Goal: Task Accomplishment & Management: Use online tool/utility

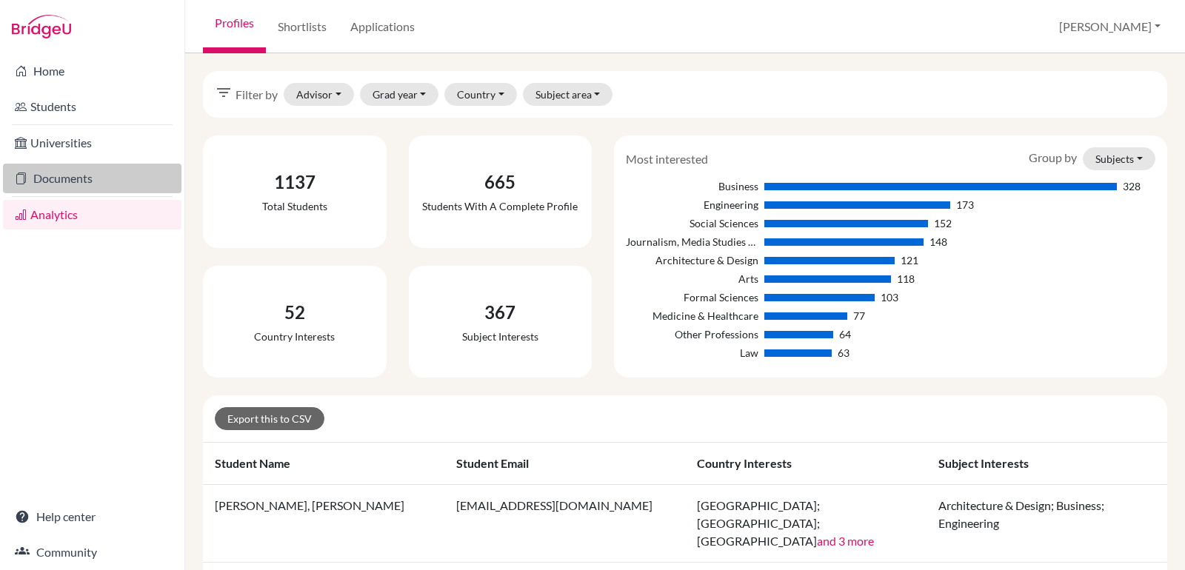
click at [65, 188] on link "Documents" at bounding box center [92, 179] width 178 height 30
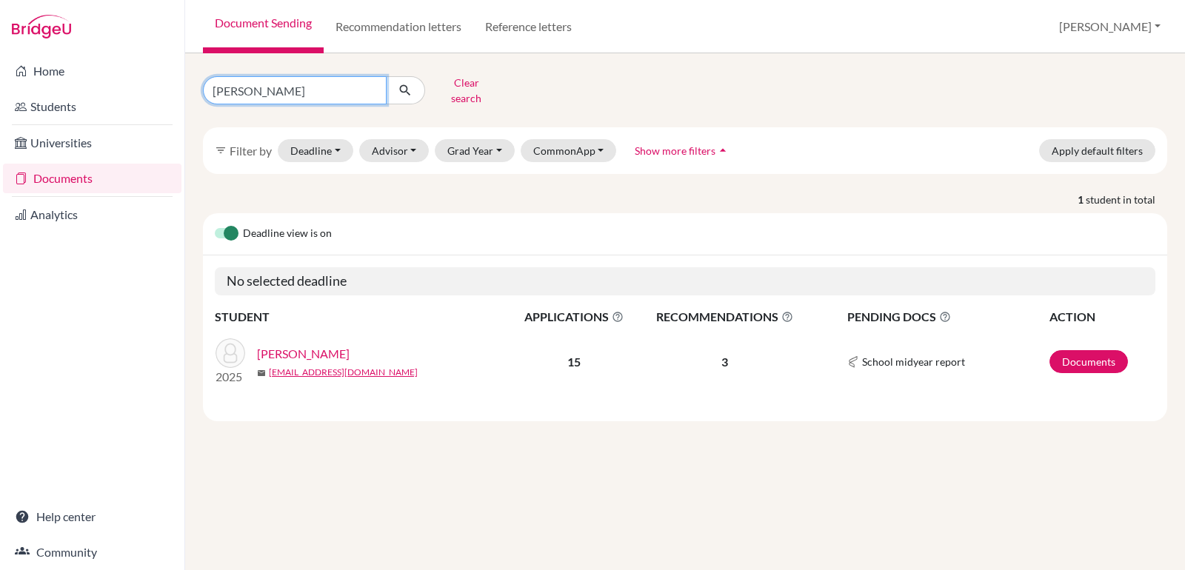
click at [253, 86] on input "david" at bounding box center [295, 90] width 184 height 28
type input "ahmed, hamza"
click button "submit" at bounding box center [405, 90] width 39 height 28
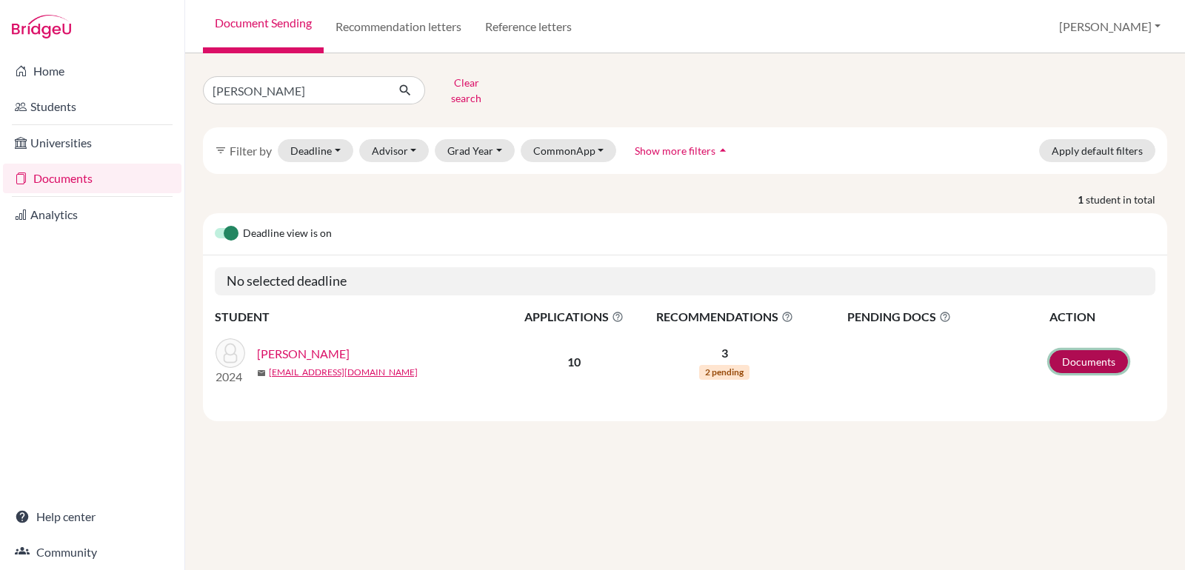
click at [1070, 355] on link "Documents" at bounding box center [1088, 361] width 78 height 23
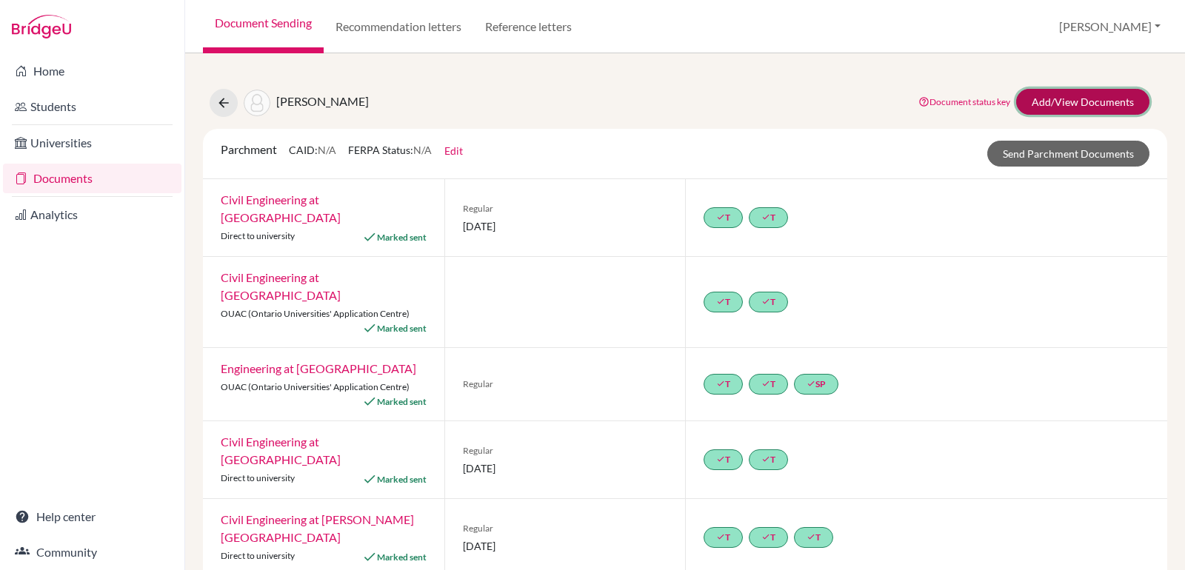
click at [1070, 101] on link "Add/View Documents" at bounding box center [1082, 102] width 133 height 26
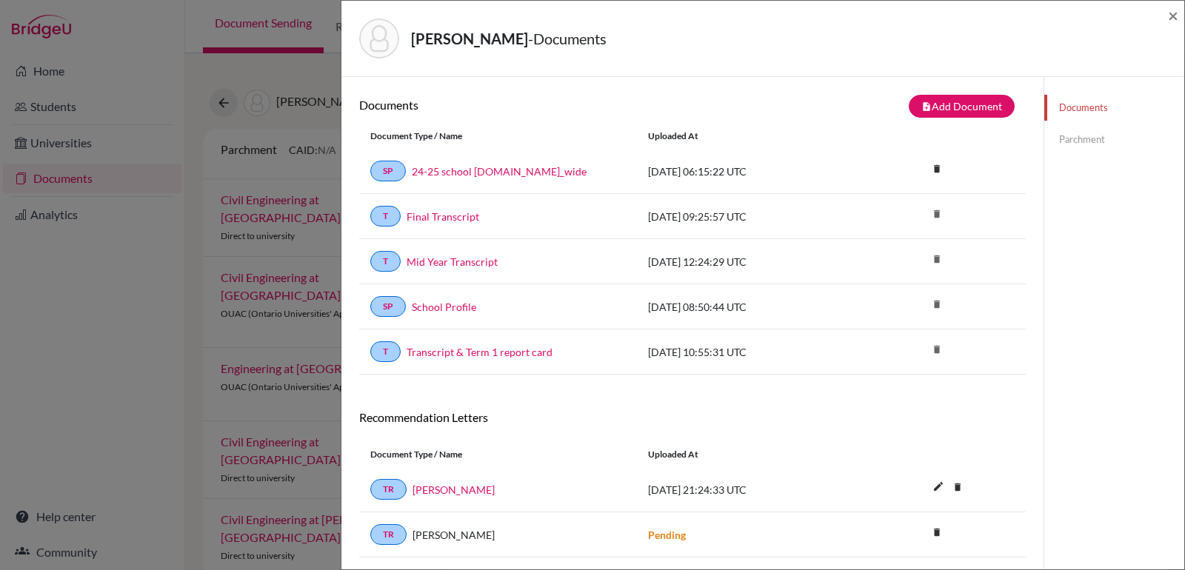
scroll to position [77, 0]
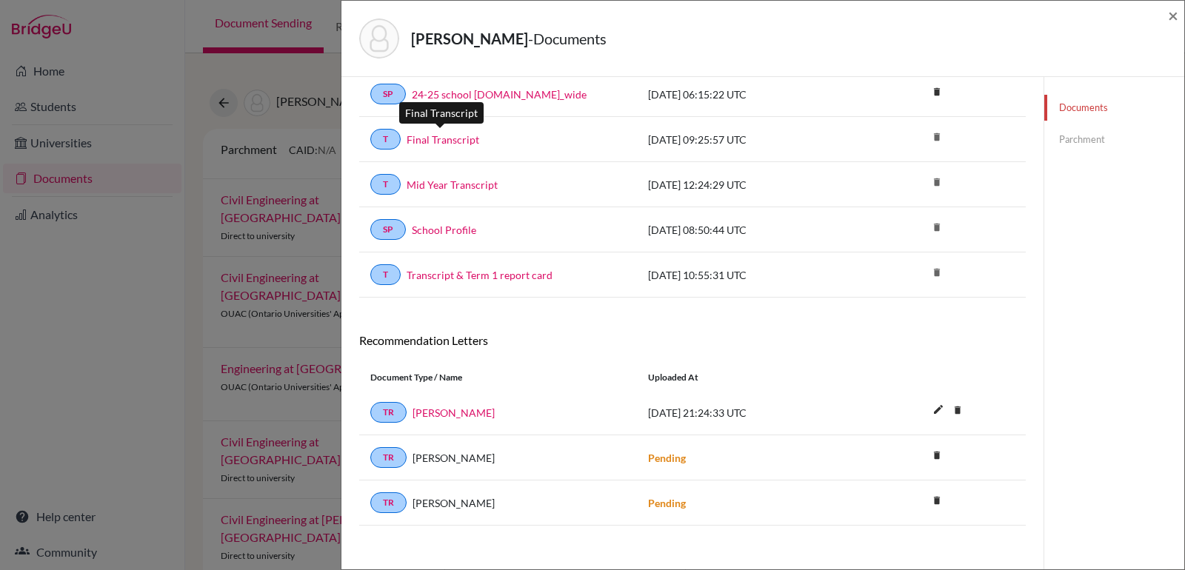
click at [451, 144] on link "Final Transcript" at bounding box center [443, 140] width 73 height 16
